Goal: Transaction & Acquisition: Purchase product/service

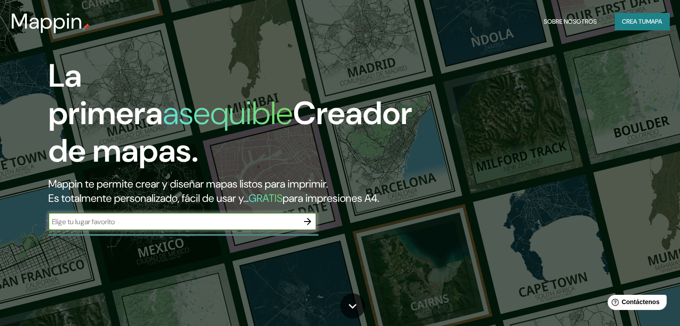
click at [169, 227] on input "text" at bounding box center [173, 222] width 250 height 10
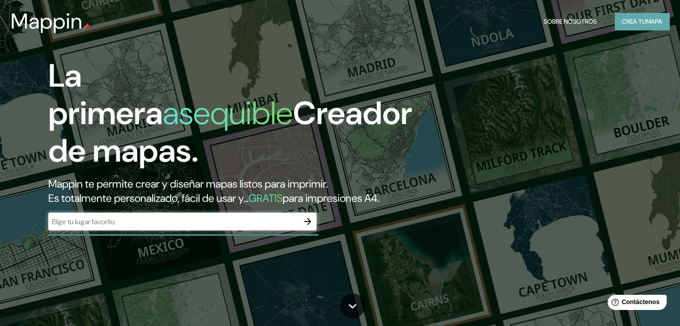
click at [636, 22] on font "Crea tu" at bounding box center [634, 21] width 24 height 8
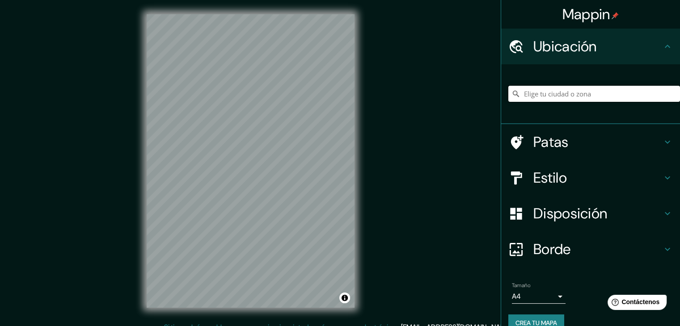
click at [600, 98] on input "Elige tu ciudad o zona" at bounding box center [594, 94] width 172 height 16
click at [533, 184] on font "Estilo" at bounding box center [550, 178] width 34 height 19
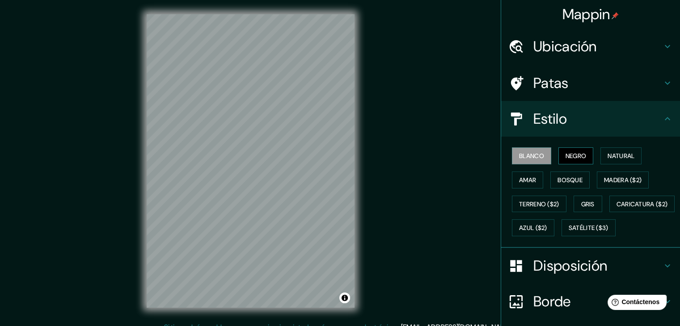
click at [573, 157] on font "Negro" at bounding box center [576, 156] width 21 height 8
click at [525, 152] on font "Blanco" at bounding box center [531, 156] width 25 height 8
click at [591, 50] on h4 "Ubicación" at bounding box center [597, 47] width 129 height 18
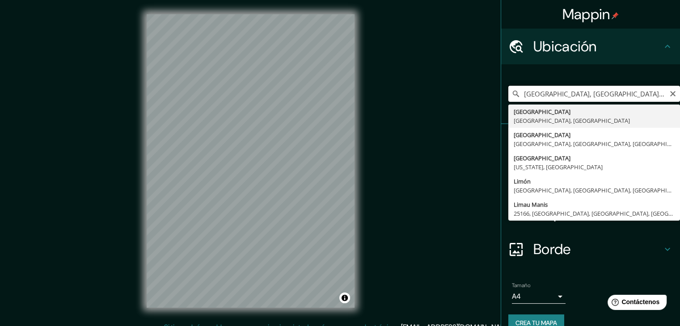
click at [625, 93] on input "[GEOGRAPHIC_DATA], [GEOGRAPHIC_DATA], [GEOGRAPHIC_DATA]" at bounding box center [594, 94] width 172 height 16
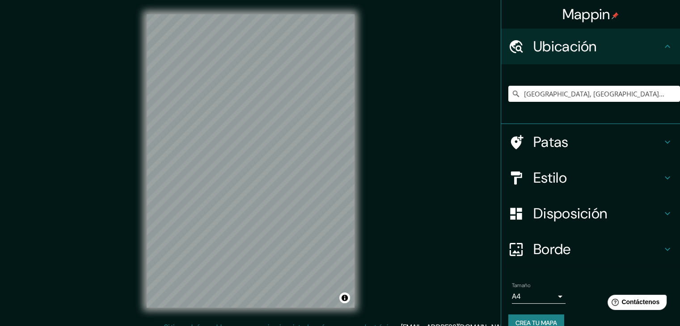
drag, startPoint x: 621, startPoint y: 101, endPoint x: 549, endPoint y: 107, distance: 72.3
click at [540, 106] on div "[GEOGRAPHIC_DATA], [GEOGRAPHIC_DATA], [GEOGRAPHIC_DATA] [GEOGRAPHIC_DATA] [GEOG…" at bounding box center [594, 94] width 172 height 45
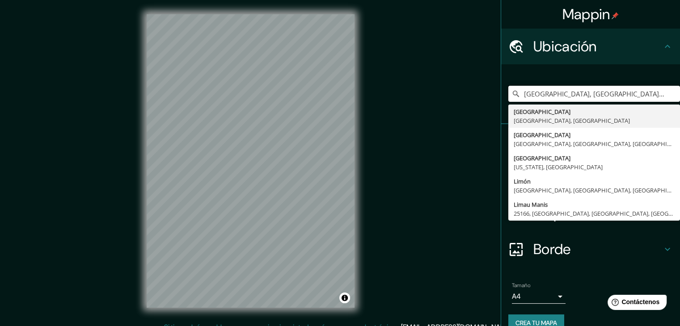
drag, startPoint x: 582, startPoint y: 93, endPoint x: 465, endPoint y: 99, distance: 116.8
click at [465, 98] on div "Mappin Ubicación [GEOGRAPHIC_DATA], [GEOGRAPHIC_DATA], [GEOGRAPHIC_DATA] [GEOGR…" at bounding box center [340, 168] width 680 height 337
click at [628, 95] on input "Ate, [GEOGRAPHIC_DATA], [GEOGRAPHIC_DATA], [GEOGRAPHIC_DATA]" at bounding box center [594, 94] width 172 height 16
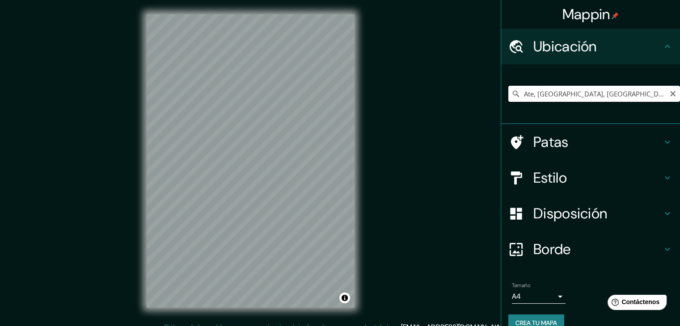
click at [635, 95] on input "Ate, [GEOGRAPHIC_DATA], [GEOGRAPHIC_DATA], [GEOGRAPHIC_DATA]" at bounding box center [594, 94] width 172 height 16
click at [642, 93] on input "Ate, [GEOGRAPHIC_DATA], [GEOGRAPHIC_DATA], [GEOGRAPHIC_DATA]" at bounding box center [594, 94] width 172 height 16
click at [640, 94] on input "Ate, [GEOGRAPHIC_DATA], [GEOGRAPHIC_DATA], [GEOGRAPHIC_DATA]" at bounding box center [594, 94] width 172 height 16
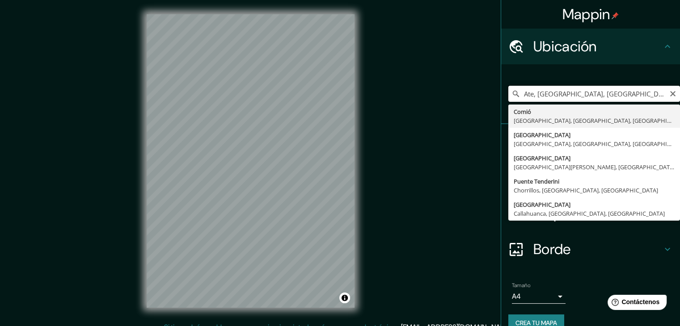
drag, startPoint x: 640, startPoint y: 94, endPoint x: 541, endPoint y: 100, distance: 98.5
click at [541, 100] on input "Ate, [GEOGRAPHIC_DATA], [GEOGRAPHIC_DATA], [GEOGRAPHIC_DATA]" at bounding box center [594, 94] width 172 height 16
type input "Ate, [GEOGRAPHIC_DATA], [GEOGRAPHIC_DATA], [GEOGRAPHIC_DATA]"
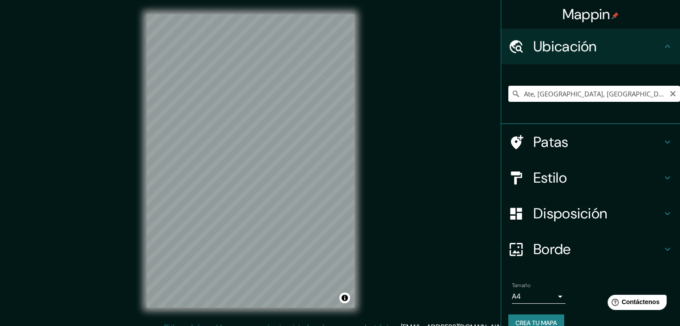
click at [585, 149] on h4 "Patas" at bounding box center [597, 142] width 129 height 18
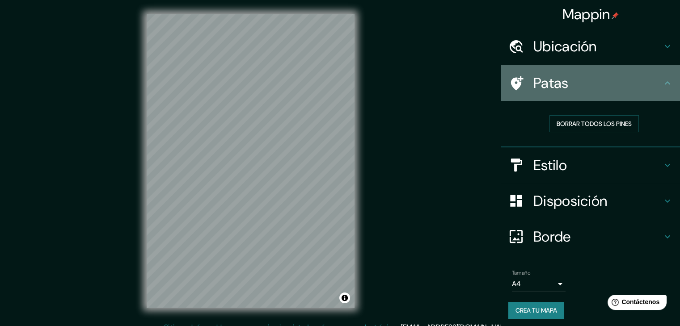
click at [634, 80] on h4 "Patas" at bounding box center [597, 83] width 129 height 18
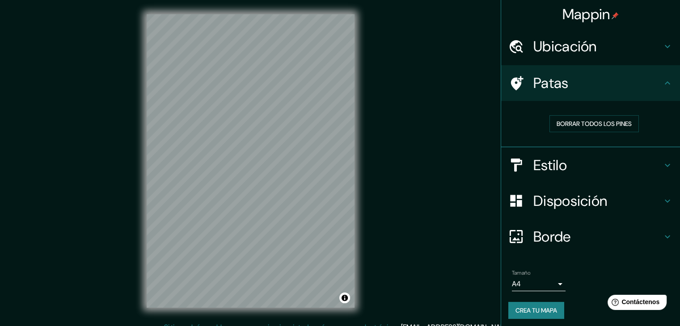
click at [608, 57] on div "Ubicación" at bounding box center [590, 47] width 179 height 36
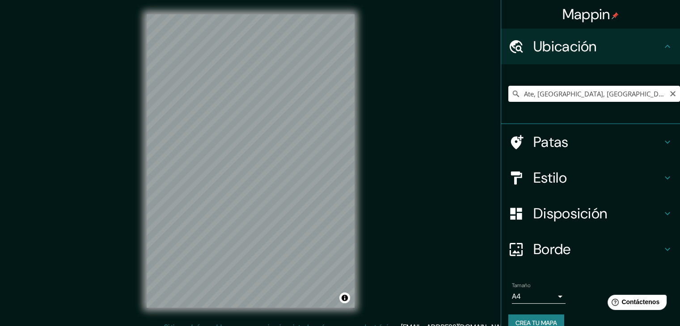
click at [608, 57] on div "Ubicación" at bounding box center [590, 47] width 179 height 36
click at [576, 135] on h4 "Patas" at bounding box center [597, 142] width 129 height 18
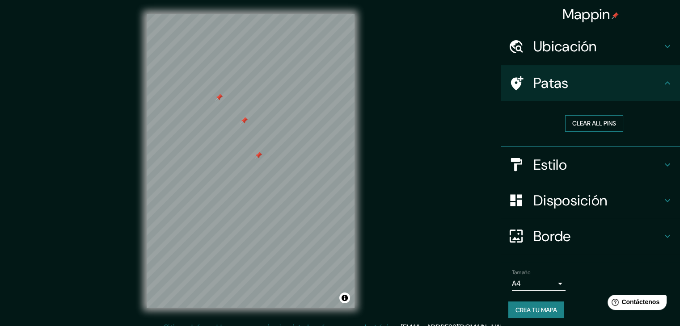
click at [587, 122] on button "Clear all pins" at bounding box center [594, 123] width 58 height 17
click at [550, 174] on div "Estilo" at bounding box center [590, 165] width 179 height 36
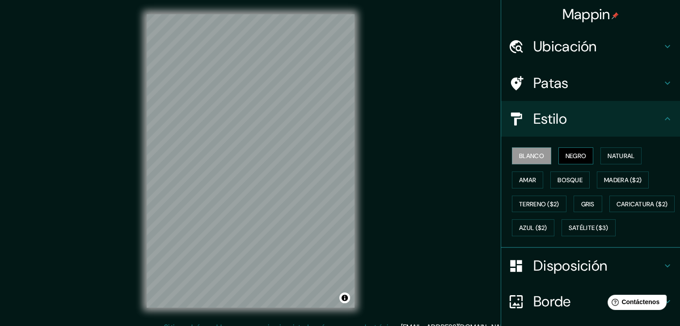
click at [575, 154] on font "Negro" at bounding box center [576, 156] width 21 height 8
click at [562, 76] on font "Patas" at bounding box center [550, 83] width 35 height 19
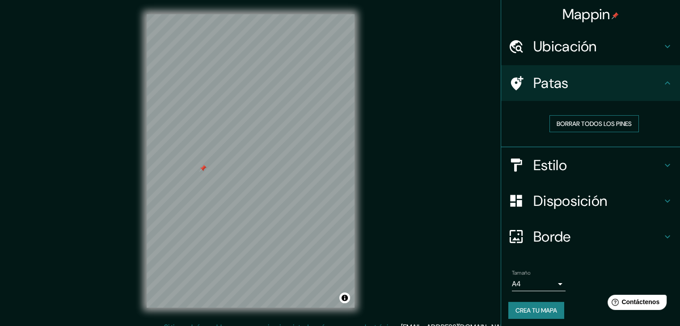
click at [590, 120] on font "Borrar todos los pines" at bounding box center [594, 124] width 75 height 8
click at [628, 157] on h4 "Estilo" at bounding box center [597, 165] width 129 height 18
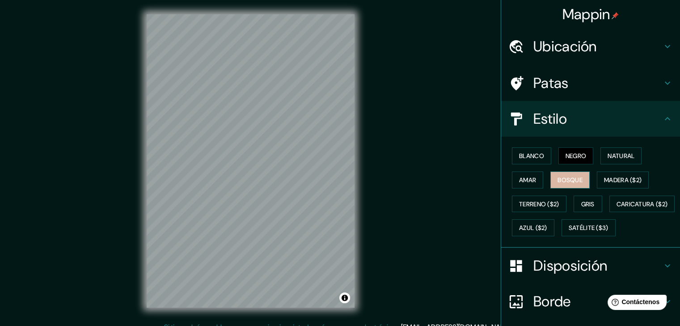
click at [566, 183] on font "Bosque" at bounding box center [569, 180] width 25 height 8
click at [628, 157] on font "Natural" at bounding box center [621, 156] width 27 height 8
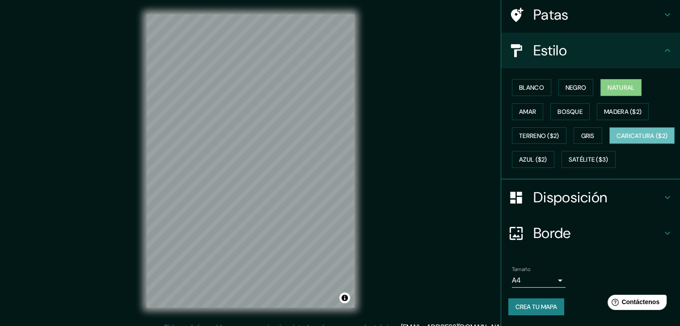
scroll to position [90, 0]
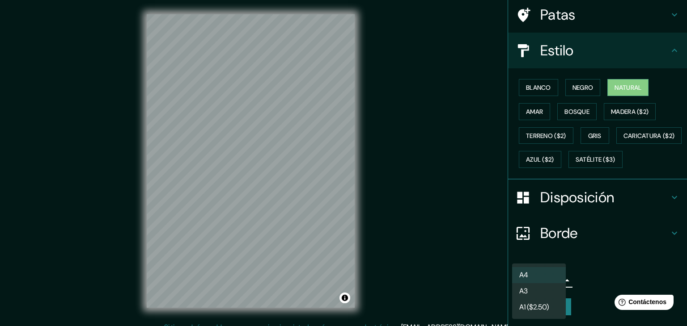
click at [548, 287] on body "Mappin Ubicación Ate, [GEOGRAPHIC_DATA], [GEOGRAPHIC_DATA], [GEOGRAPHIC_DATA] P…" at bounding box center [343, 163] width 687 height 326
click at [543, 292] on li "A3" at bounding box center [539, 292] width 54 height 17
type input "a4"
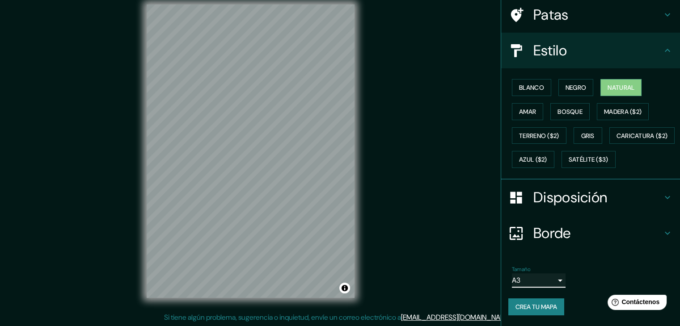
scroll to position [10, 0]
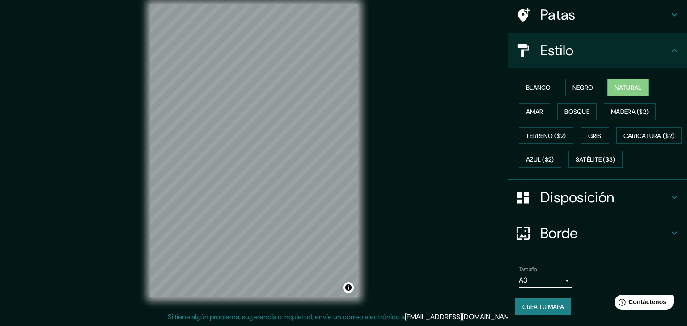
click at [551, 276] on body "Mappin Ubicación Ate, [GEOGRAPHIC_DATA], [GEOGRAPHIC_DATA], [GEOGRAPHIC_DATA] P…" at bounding box center [343, 153] width 687 height 326
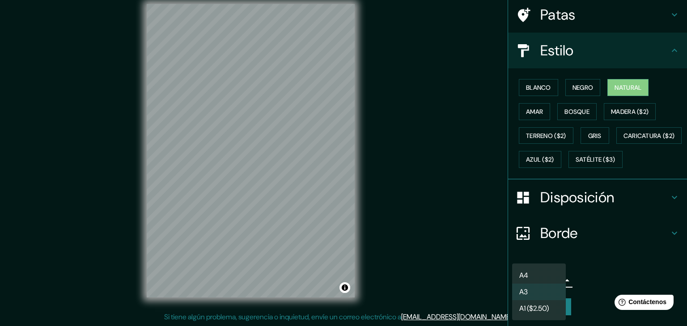
click at [604, 271] on div at bounding box center [343, 163] width 687 height 326
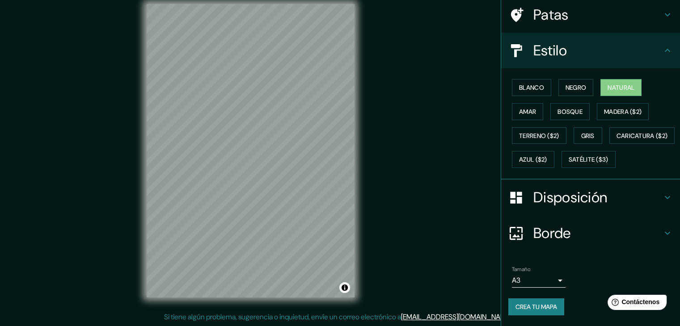
click at [581, 230] on h4 "Borde" at bounding box center [597, 233] width 129 height 18
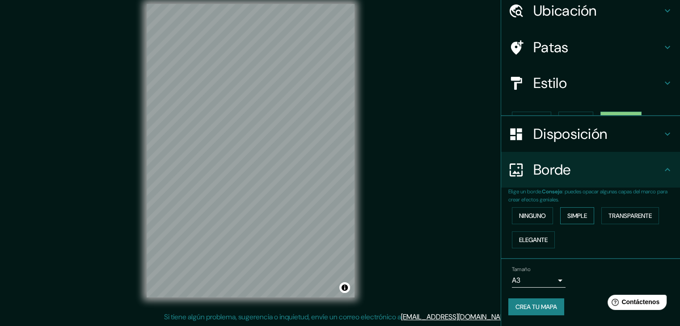
scroll to position [20, 0]
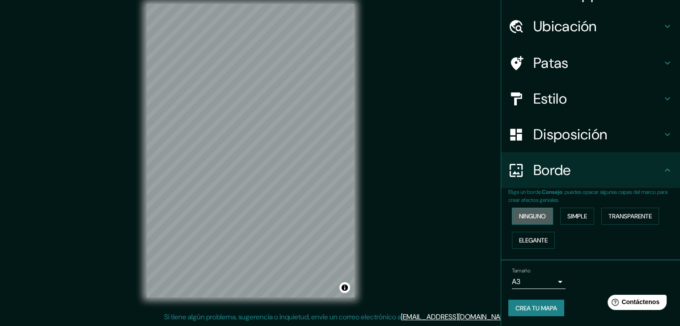
click at [536, 222] on button "Ninguno" at bounding box center [532, 216] width 41 height 17
click at [569, 216] on font "Simple" at bounding box center [577, 216] width 20 height 8
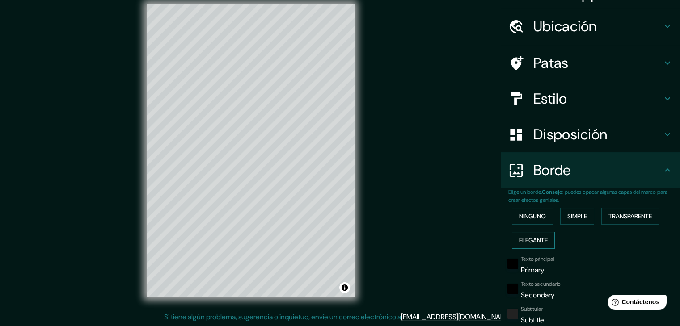
click at [531, 239] on font "Elegante" at bounding box center [533, 240] width 29 height 8
click at [636, 213] on font "Transparente" at bounding box center [629, 216] width 43 height 8
click at [527, 223] on button "Ninguno" at bounding box center [532, 216] width 41 height 17
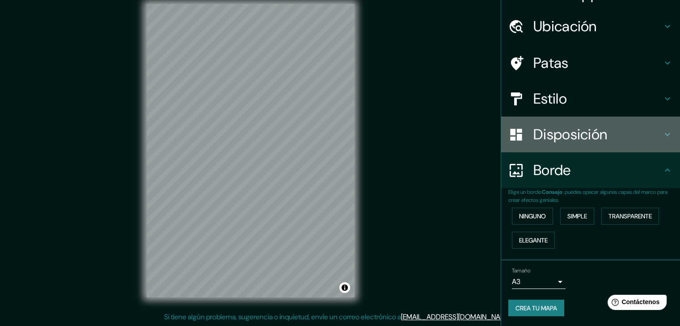
click at [581, 147] on div "Disposición" at bounding box center [590, 135] width 179 height 36
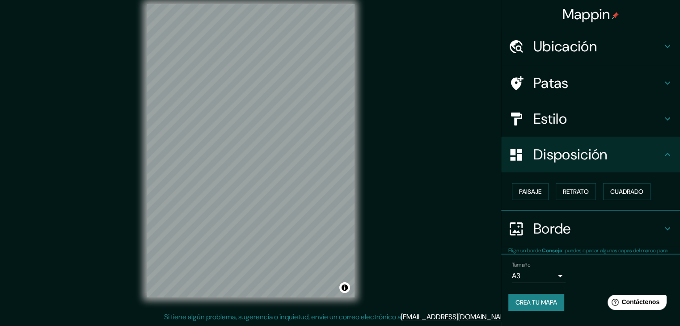
scroll to position [0, 0]
click at [541, 190] on font "Paisaje" at bounding box center [530, 192] width 22 height 8
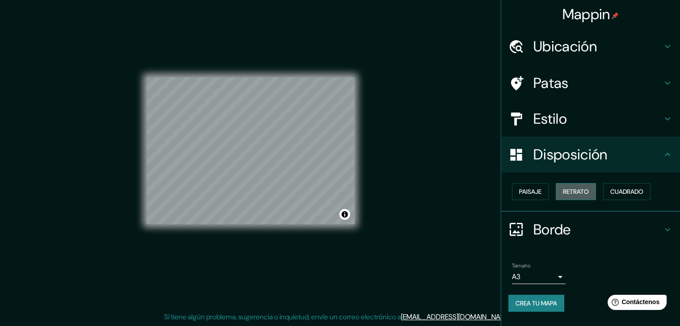
click at [566, 190] on font "Retrato" at bounding box center [576, 192] width 26 height 8
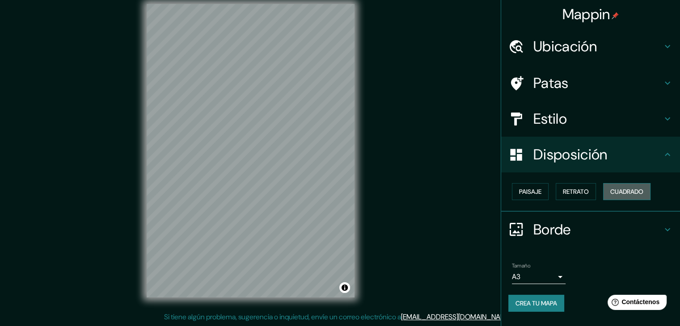
click at [627, 188] on font "Cuadrado" at bounding box center [626, 192] width 33 height 8
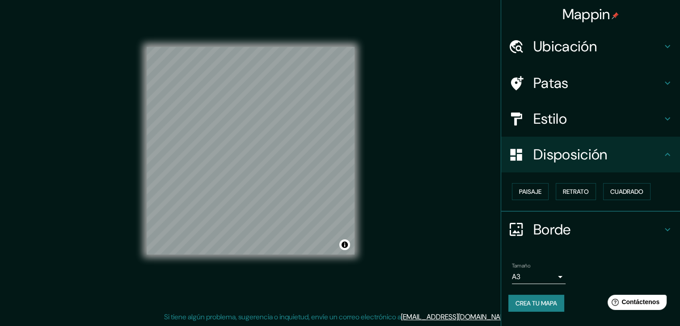
click at [600, 188] on div "Paisaje Retrato Cuadrado" at bounding box center [594, 192] width 172 height 24
click at [571, 195] on font "Retrato" at bounding box center [576, 192] width 26 height 8
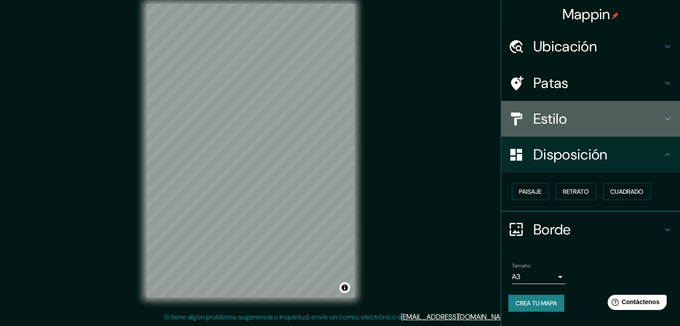
click at [574, 129] on div "Estilo" at bounding box center [590, 119] width 179 height 36
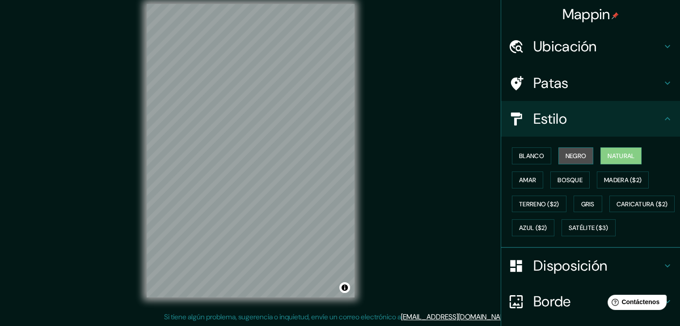
click at [572, 151] on font "Negro" at bounding box center [576, 156] width 21 height 12
click at [620, 77] on h4 "Patas" at bounding box center [597, 83] width 129 height 18
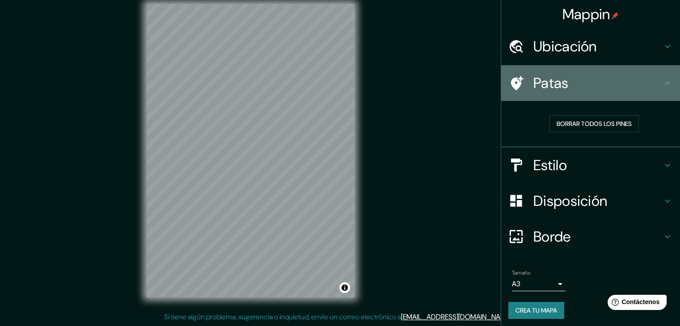
click at [620, 77] on h4 "Patas" at bounding box center [597, 83] width 129 height 18
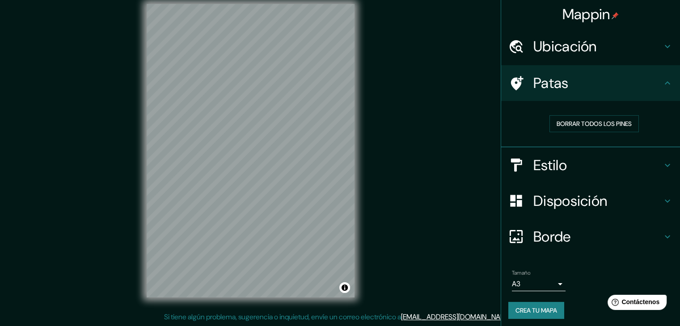
click at [599, 174] on div "Estilo" at bounding box center [590, 166] width 179 height 36
